Goal: Task Accomplishment & Management: Use online tool/utility

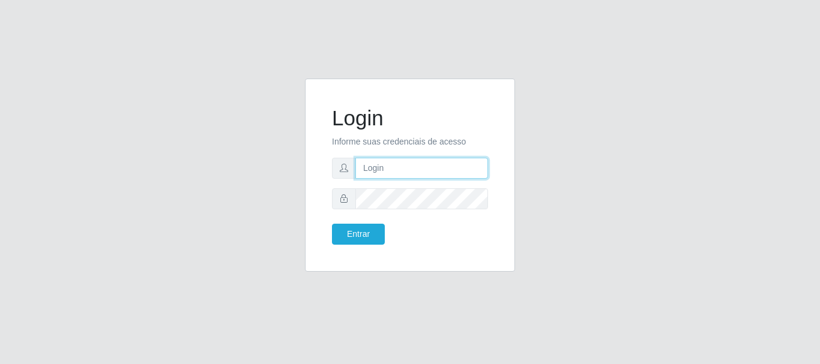
click at [379, 174] on input "text" at bounding box center [421, 168] width 133 height 21
type input "ritaiwof@B5"
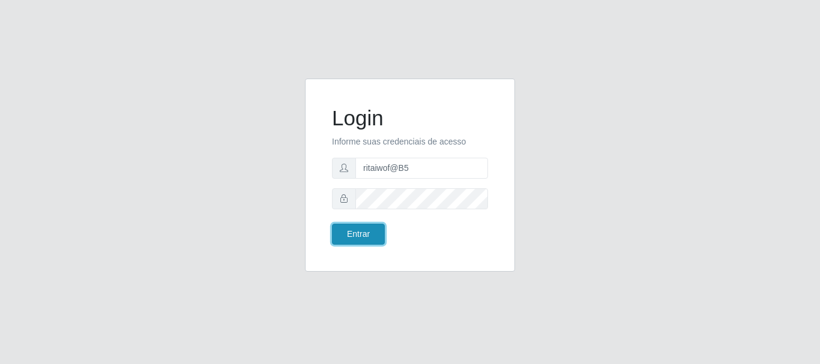
click at [349, 235] on button "Entrar" at bounding box center [358, 234] width 53 height 21
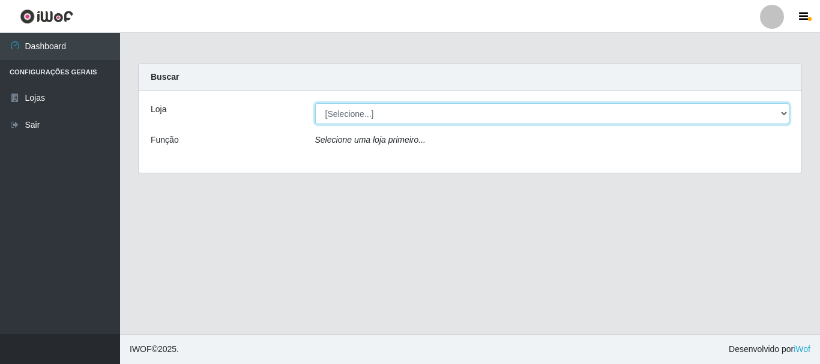
click at [783, 114] on select "[Selecione...] Bemais Supermercados - B5 Anatólia" at bounding box center [552, 113] width 475 height 21
select select "405"
click at [315, 103] on select "[Selecione...] Bemais Supermercados - B5 Anatólia" at bounding box center [552, 113] width 475 height 21
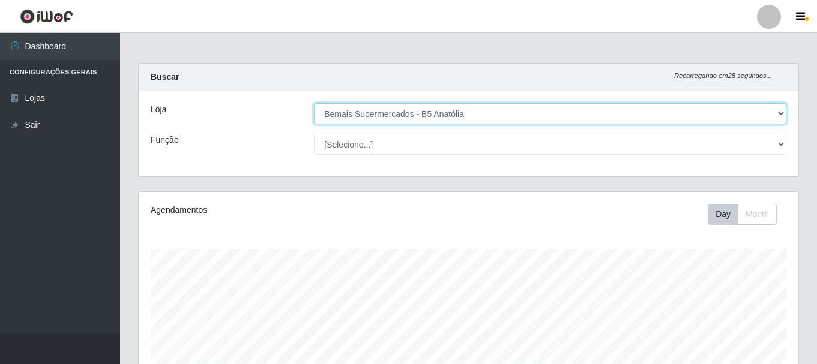
scroll to position [249, 660]
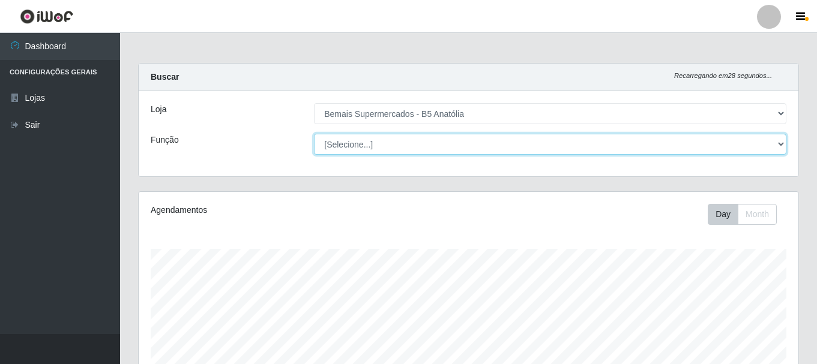
click at [776, 143] on select "[Selecione...] ASG ASG + ASG ++ Auxiliar de Estacionamento Auxiliar de Estacion…" at bounding box center [550, 144] width 472 height 21
select select "73"
click at [314, 134] on select "[Selecione...] ASG ASG + ASG ++ Auxiliar de Estacionamento Auxiliar de Estacion…" at bounding box center [550, 144] width 472 height 21
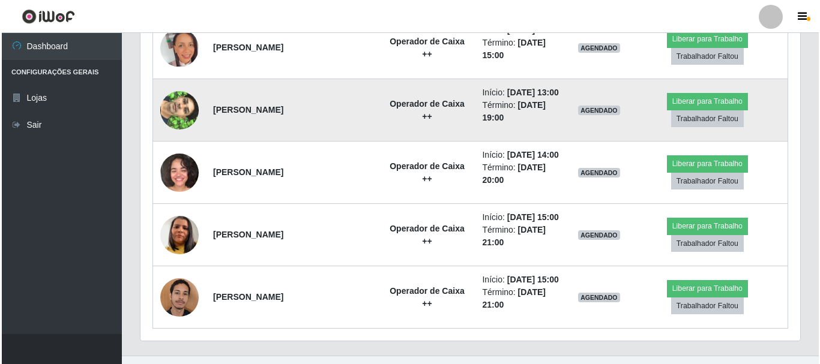
scroll to position [780, 0]
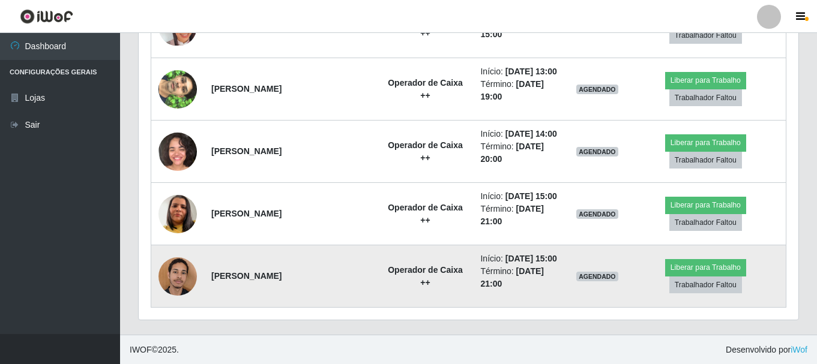
click at [175, 282] on img at bounding box center [177, 276] width 38 height 51
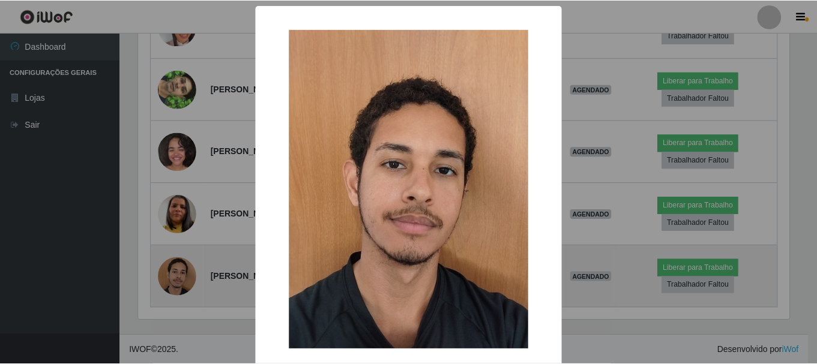
scroll to position [249, 654]
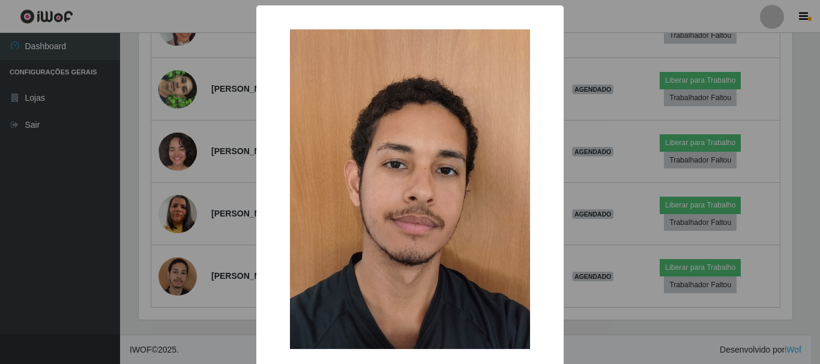
click at [619, 243] on div "× OK Cancel" at bounding box center [410, 182] width 820 height 364
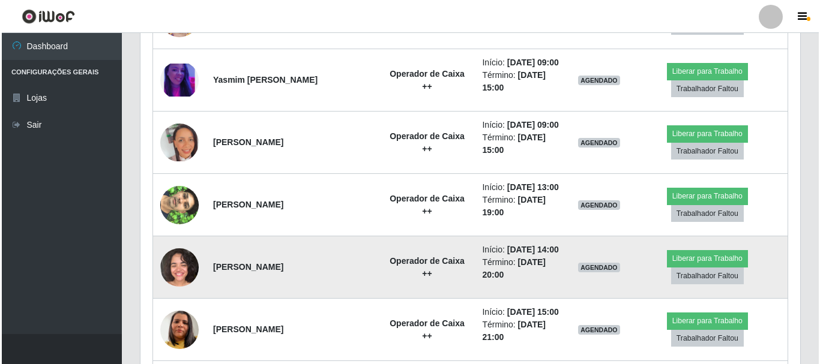
scroll to position [660, 0]
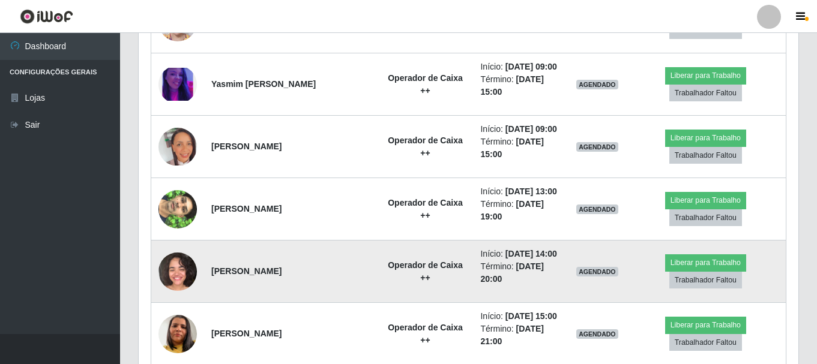
click at [177, 270] on img at bounding box center [177, 272] width 38 height 38
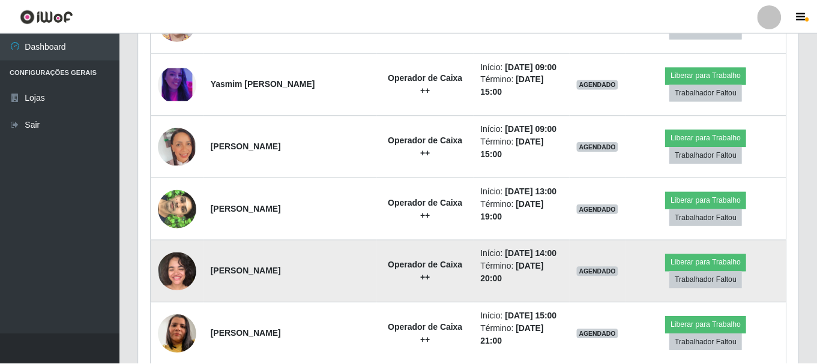
scroll to position [249, 654]
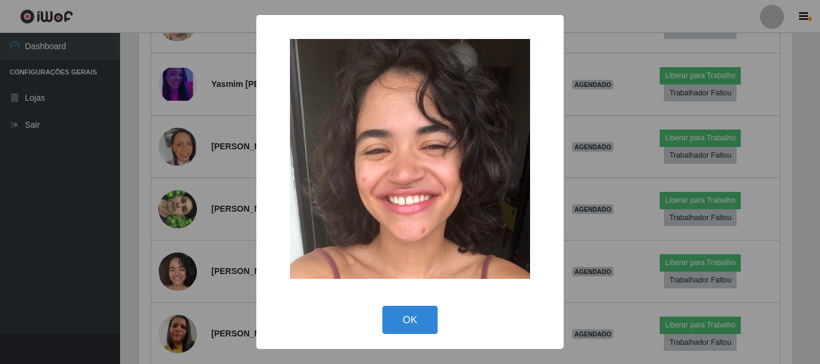
click at [596, 221] on div "× OK Cancel" at bounding box center [410, 182] width 820 height 364
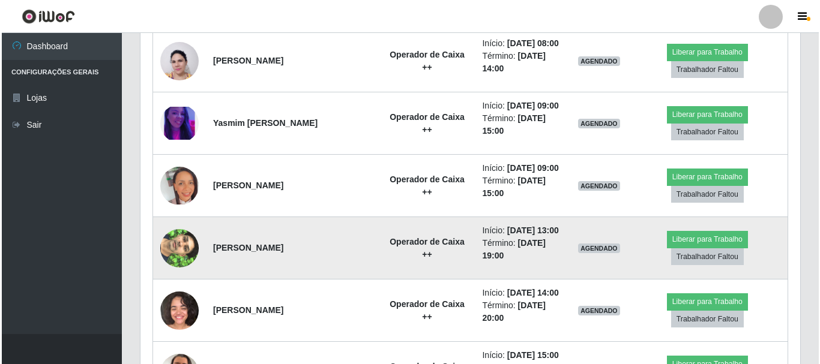
scroll to position [600, 0]
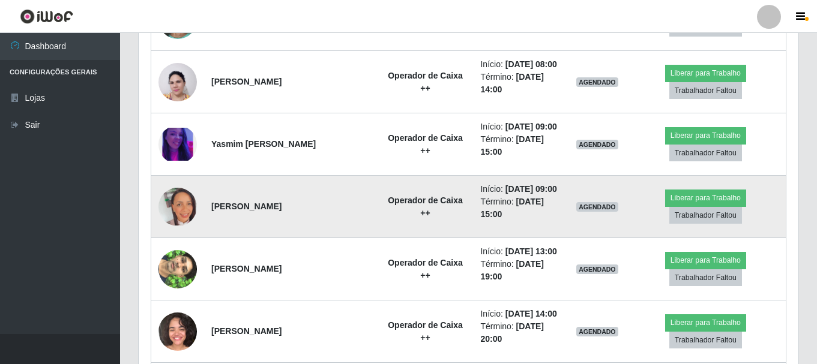
click at [185, 217] on img at bounding box center [177, 206] width 38 height 37
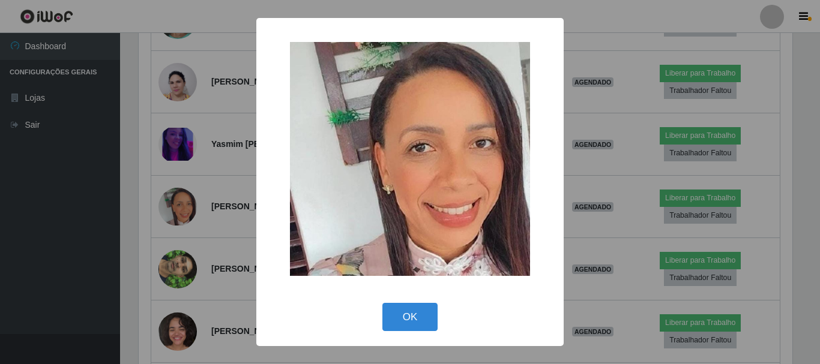
drag, startPoint x: 582, startPoint y: 176, endPoint x: 565, endPoint y: 189, distance: 21.9
click at [581, 178] on div "× OK Cancel" at bounding box center [410, 182] width 820 height 364
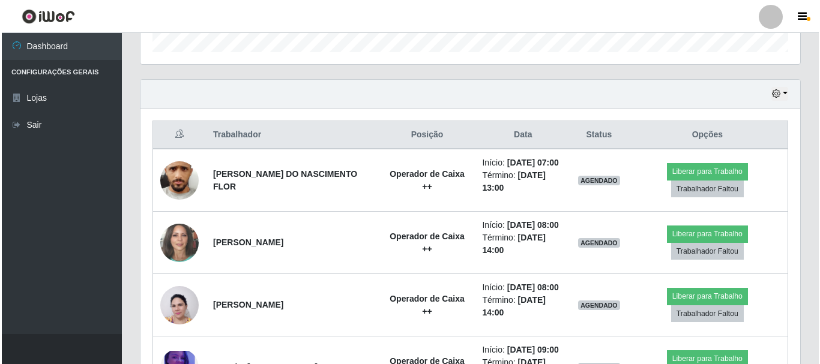
scroll to position [360, 0]
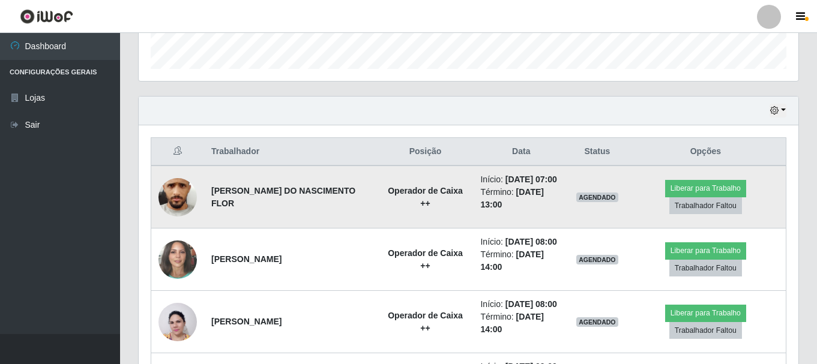
click at [180, 204] on img at bounding box center [177, 196] width 38 height 85
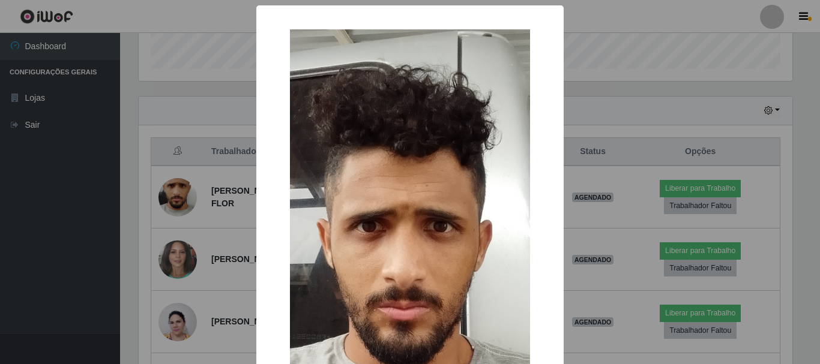
click at [600, 219] on div "× OK Cancel" at bounding box center [410, 182] width 820 height 364
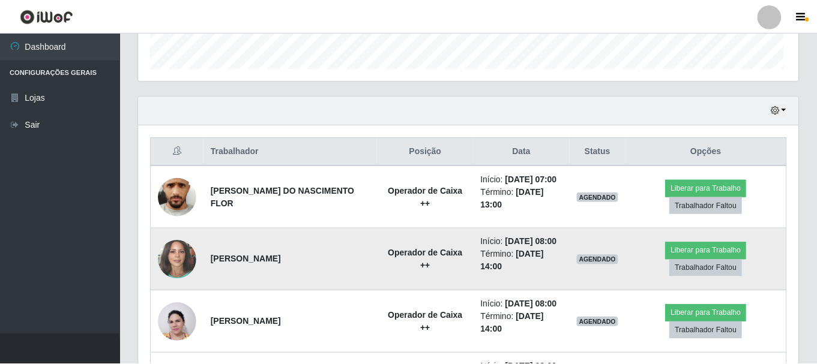
scroll to position [249, 660]
click at [178, 258] on img at bounding box center [177, 260] width 38 height 46
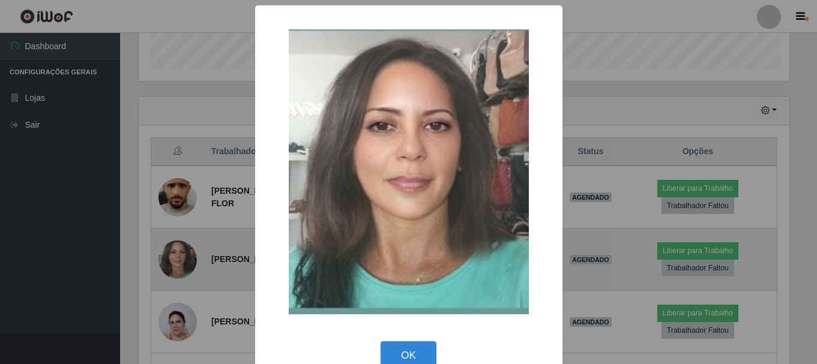
scroll to position [0, 0]
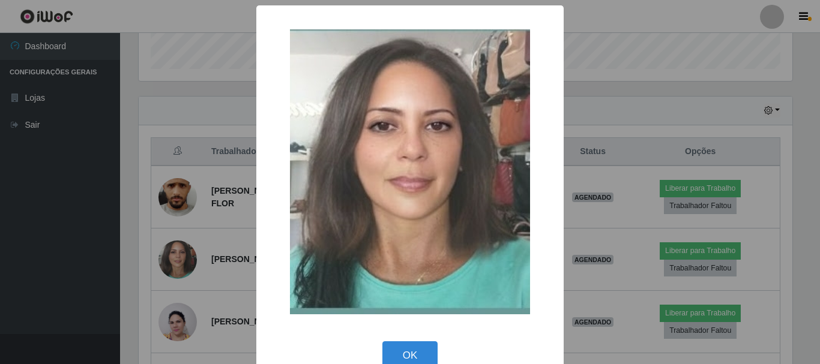
click at [611, 230] on div "× OK Cancel" at bounding box center [410, 182] width 820 height 364
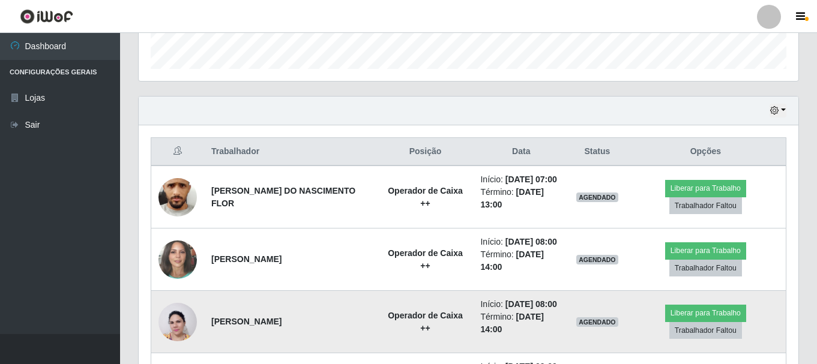
click at [178, 328] on img at bounding box center [177, 323] width 38 height 52
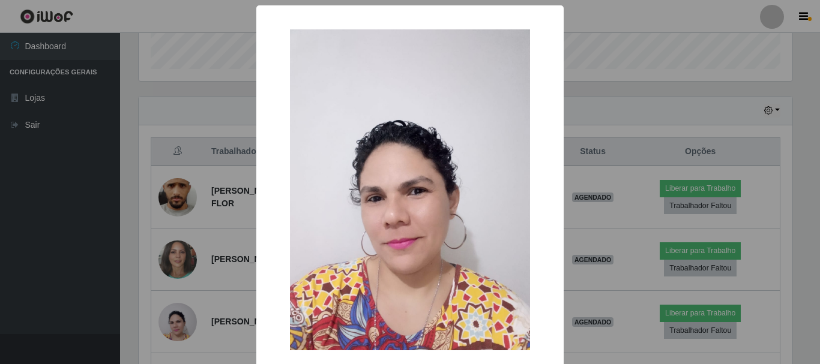
click at [596, 217] on div "× OK Cancel" at bounding box center [410, 182] width 820 height 364
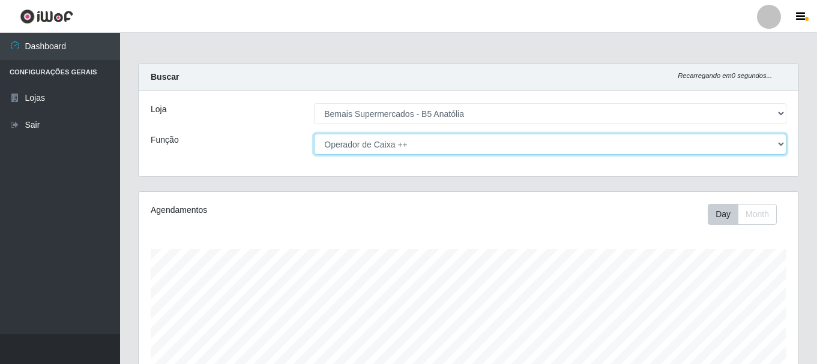
click at [779, 145] on select "[Selecione...] ASG ASG + ASG ++ Auxiliar de Estacionamento Auxiliar de Estacion…" at bounding box center [550, 144] width 472 height 21
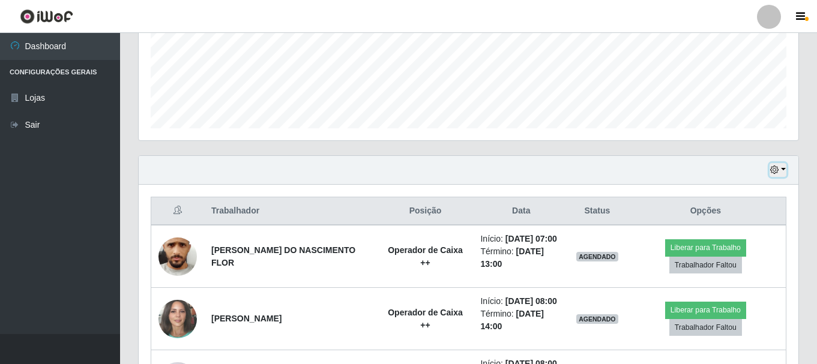
click at [777, 171] on icon "button" at bounding box center [774, 170] width 8 height 8
